Goal: Information Seeking & Learning: Learn about a topic

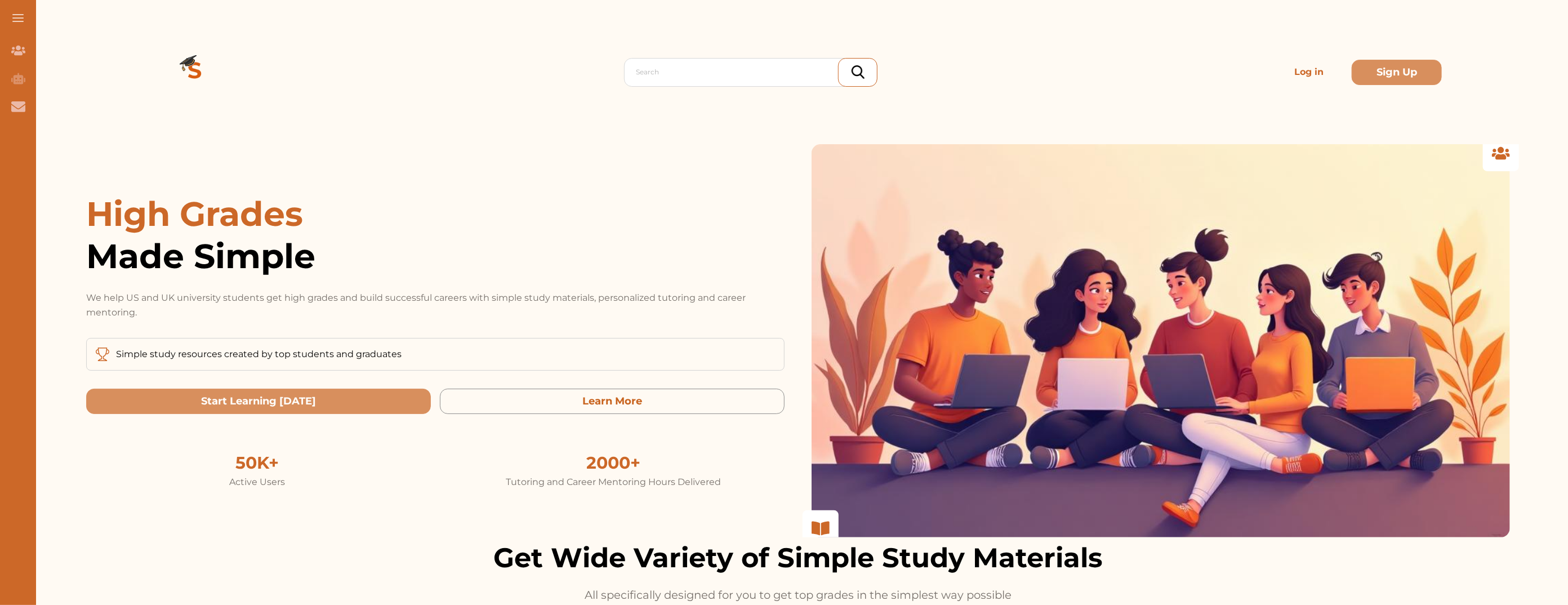
click at [1299, 69] on p "Log in" at bounding box center [1309, 72] width 81 height 23
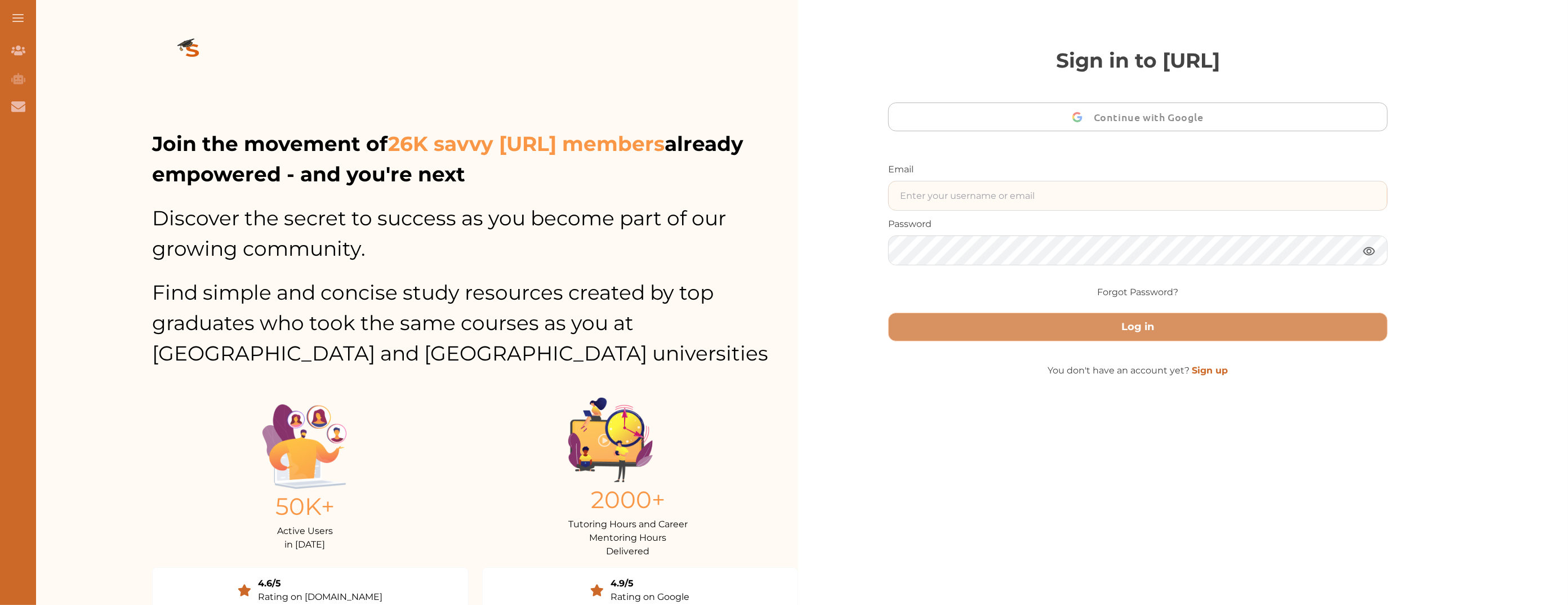
click at [1106, 196] on input "text" at bounding box center [1139, 196] width 499 height 29
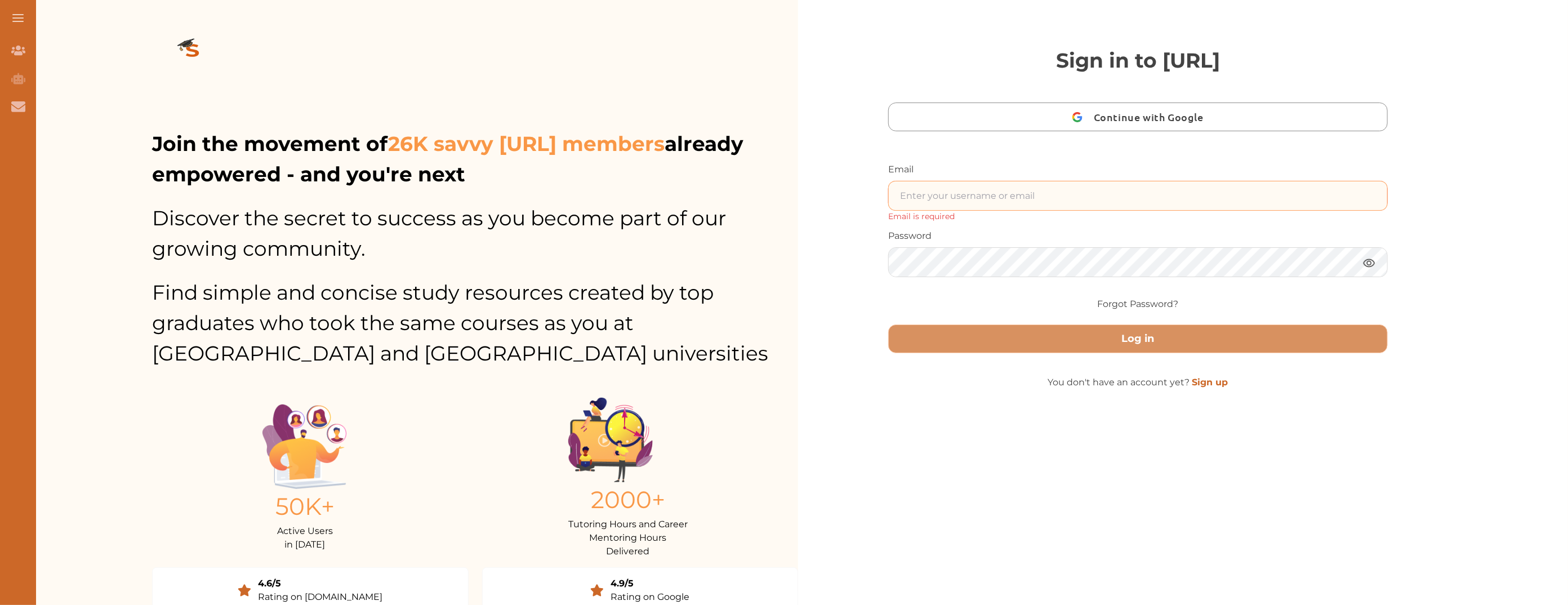
type input "nini.sarishvili@simplestudying.com"
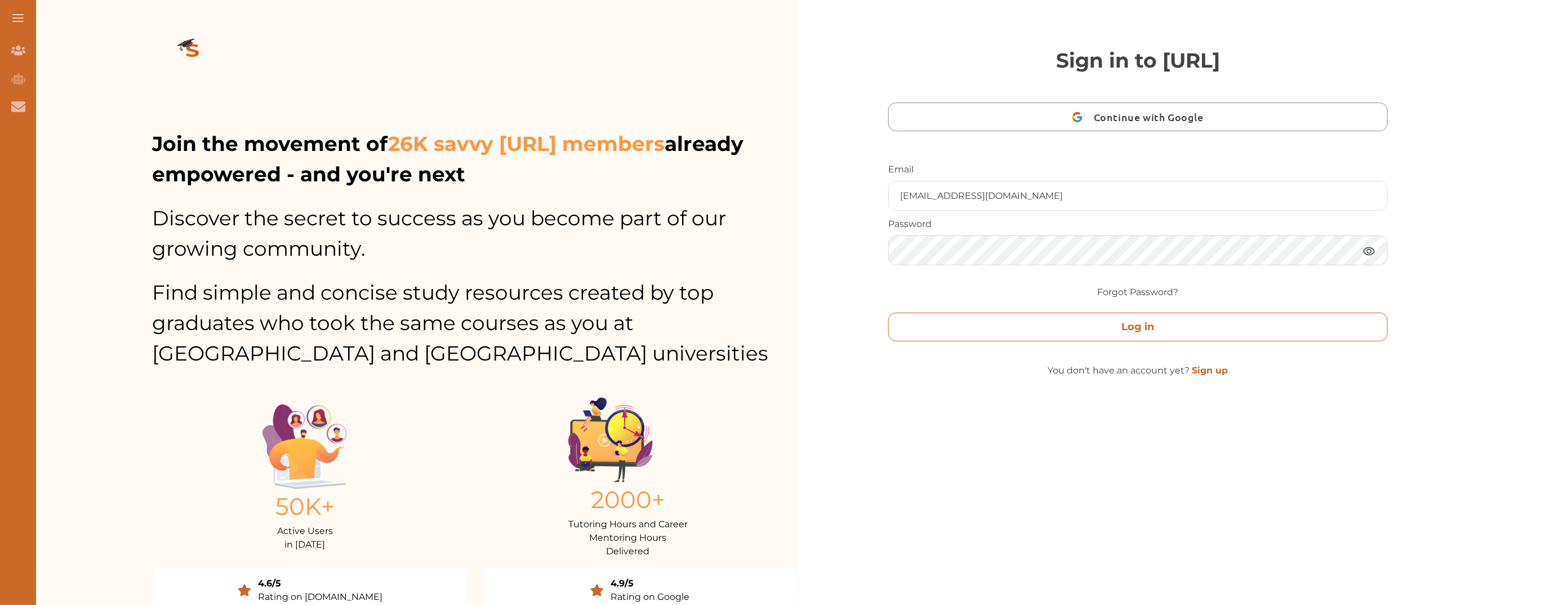
click at [1084, 319] on button "Log in" at bounding box center [1138, 327] width 500 height 29
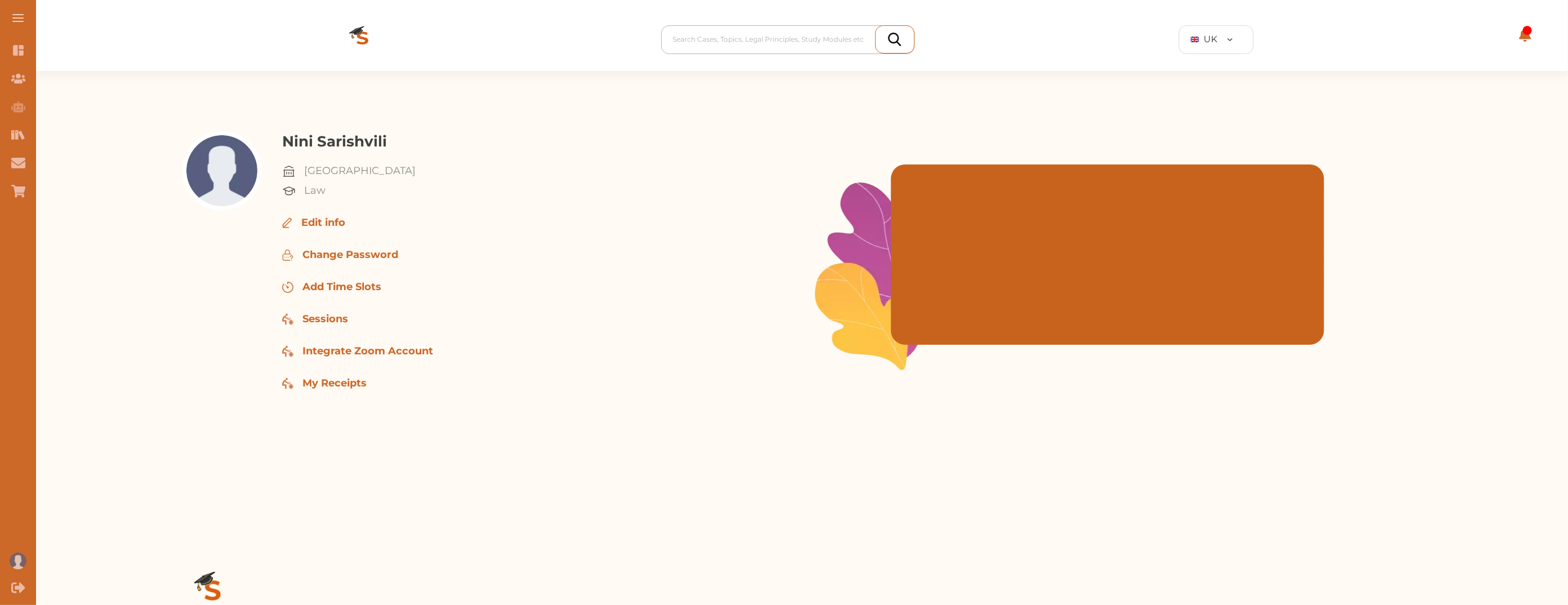
click at [750, 45] on div at bounding box center [791, 40] width 235 height 16
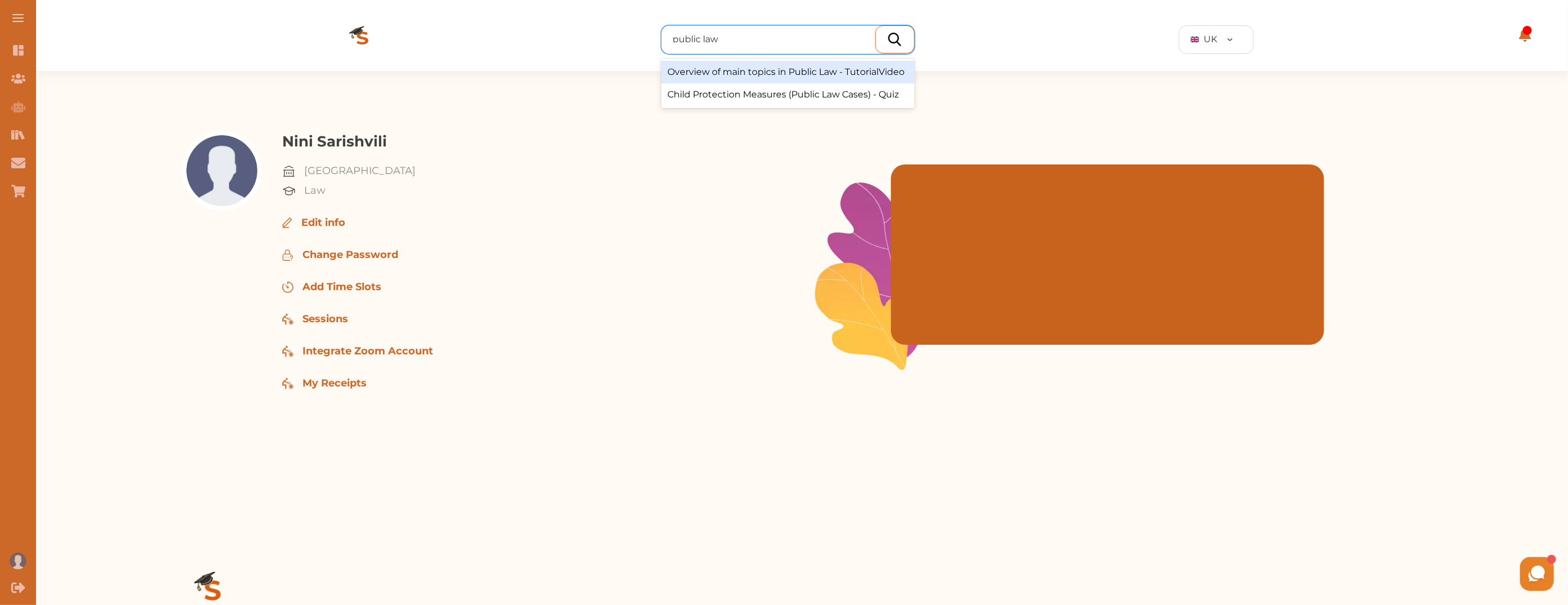
type input "public law"
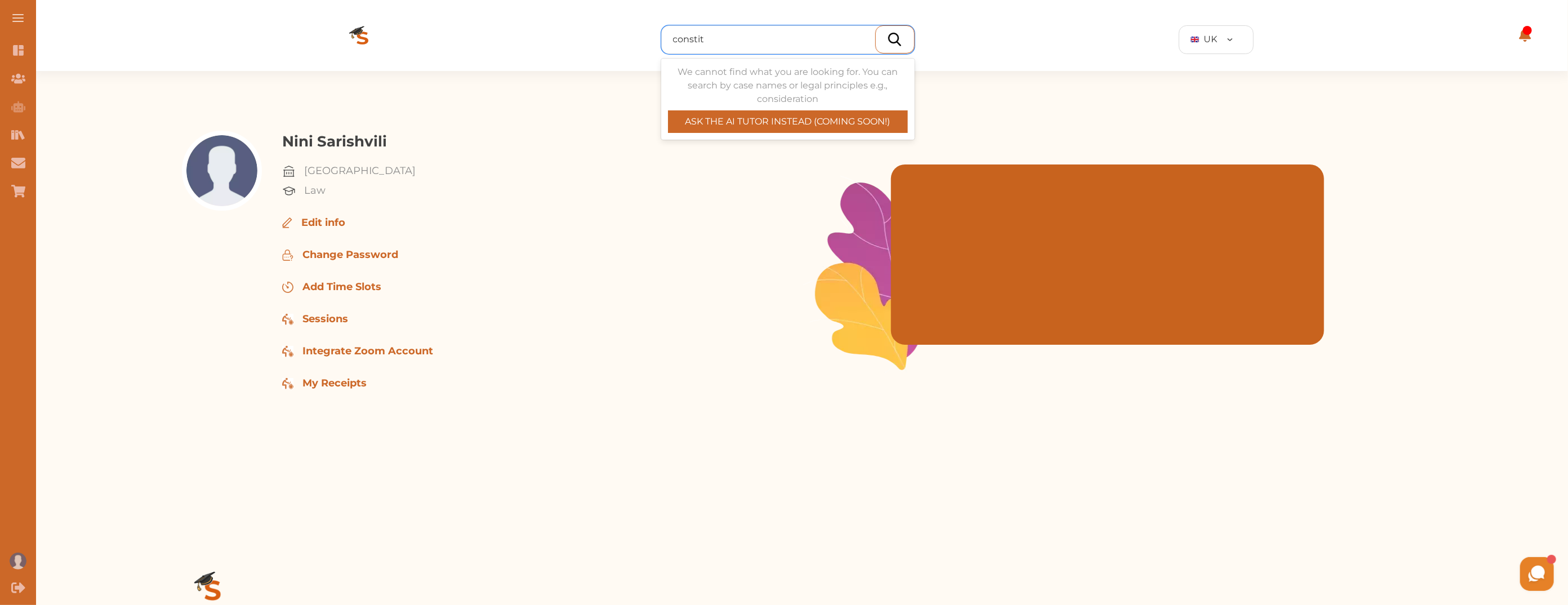
type input "constitu"
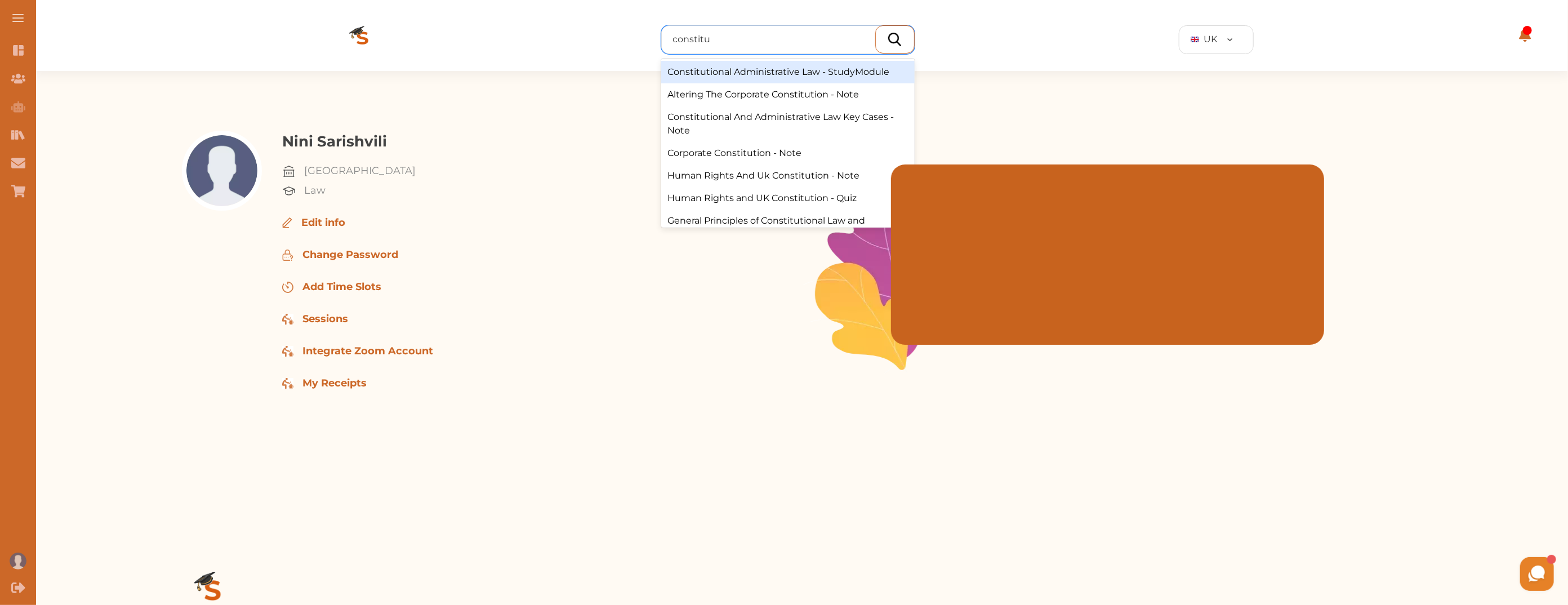
click at [780, 73] on div "Constitutional Administrative Law - StudyModule" at bounding box center [788, 72] width 254 height 23
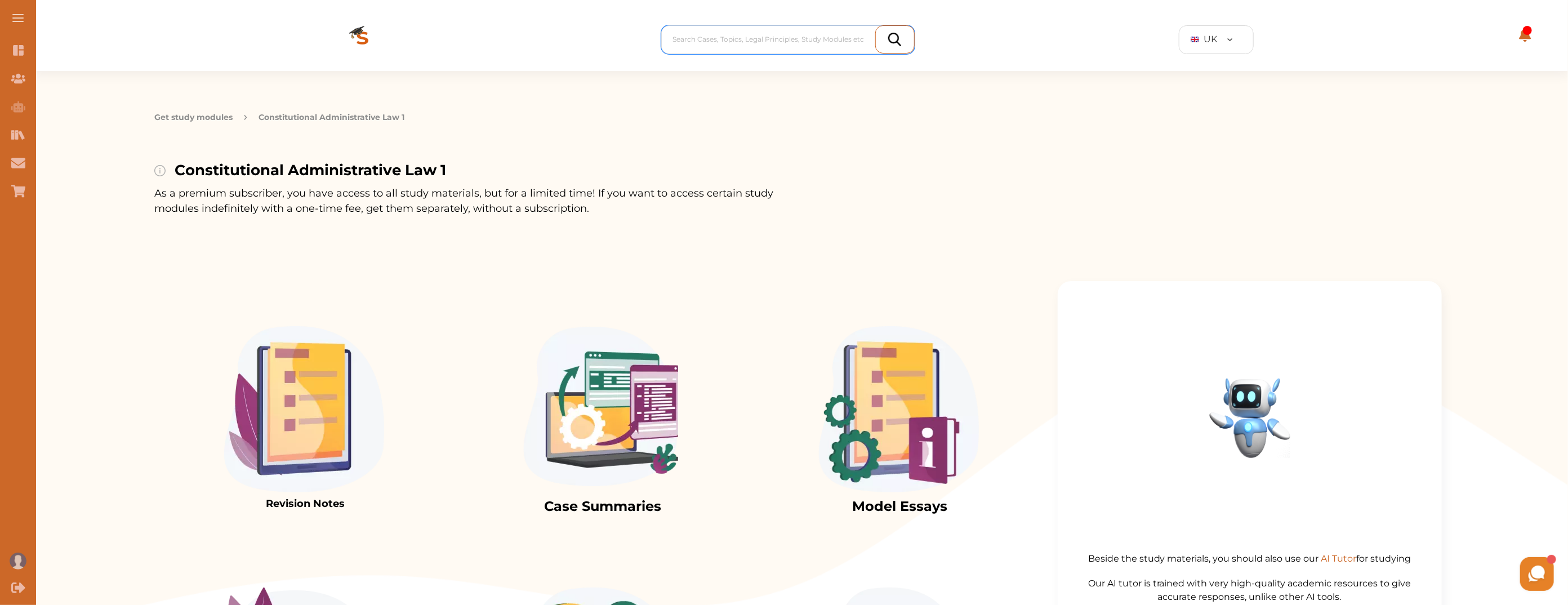
click at [316, 390] on img at bounding box center [304, 409] width 160 height 166
